Goal: Go to known website: Access a specific website the user already knows

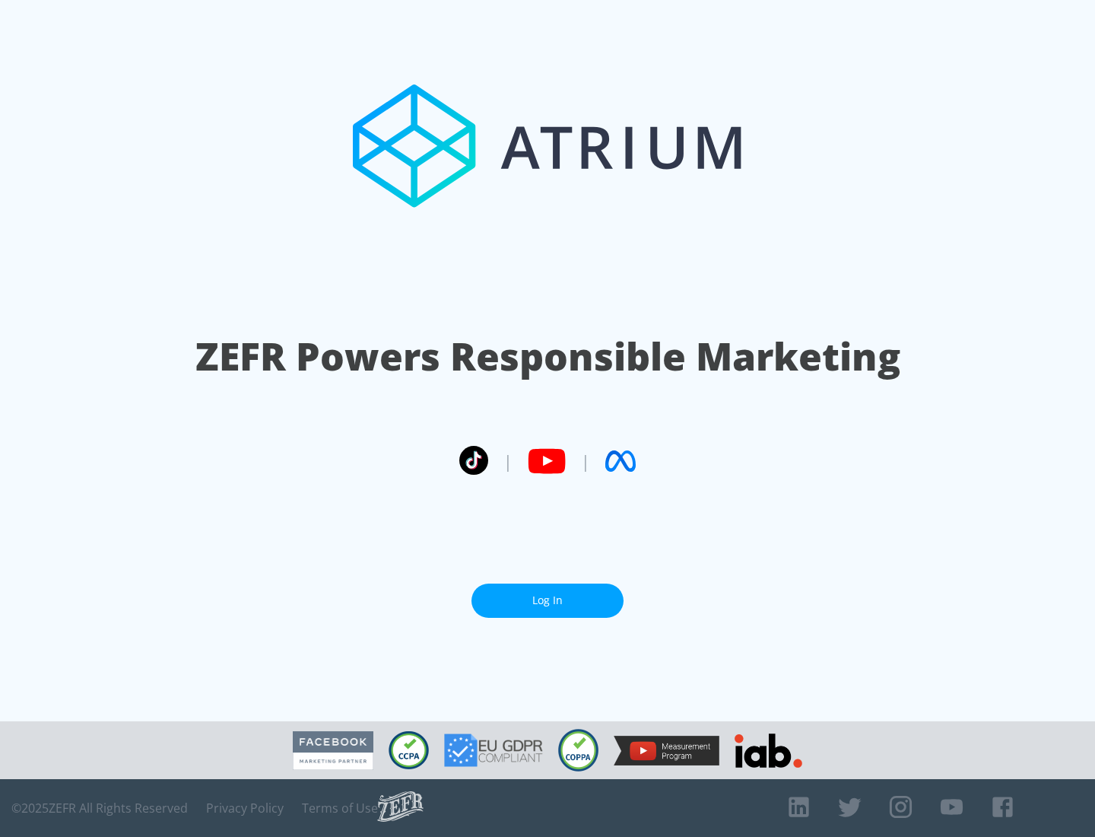
click at [548, 600] on link "Log In" at bounding box center [548, 600] width 152 height 34
